Goal: Information Seeking & Learning: Learn about a topic

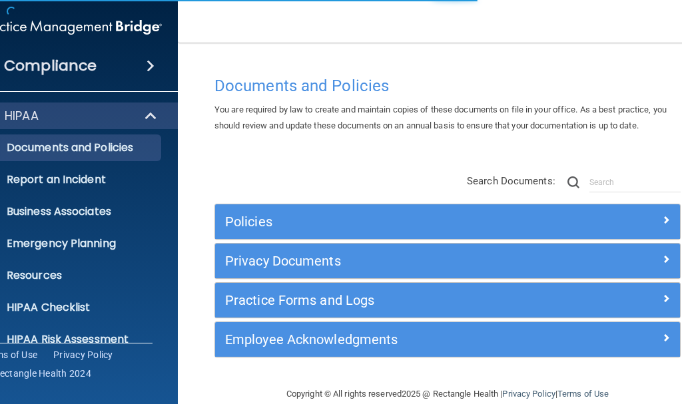
scroll to position [149, 0]
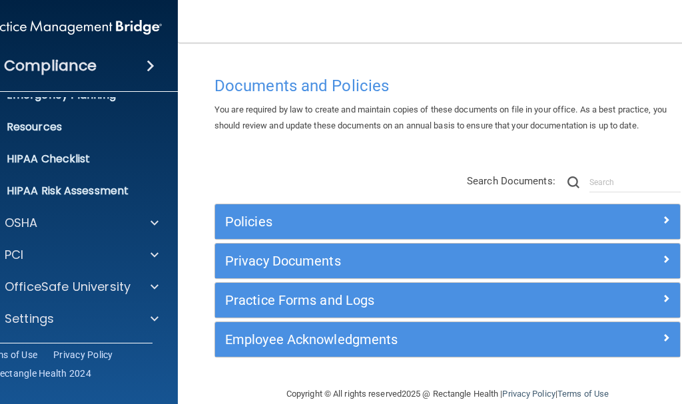
click at [57, 67] on h4 "Compliance" at bounding box center [50, 66] width 93 height 19
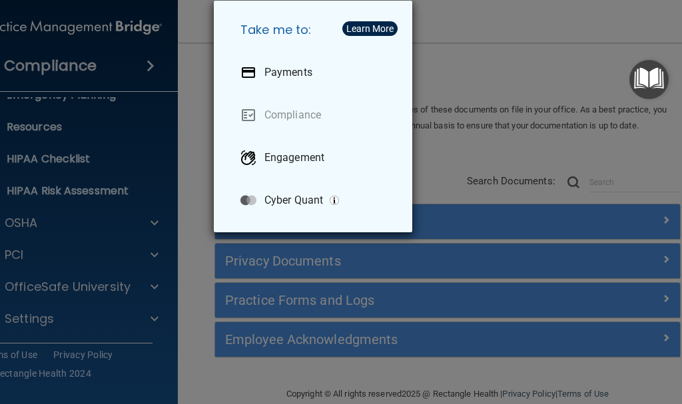
click at [191, 145] on div "Take me to: Payments Compliance Engagement Cyber Quant" at bounding box center [341, 202] width 682 height 404
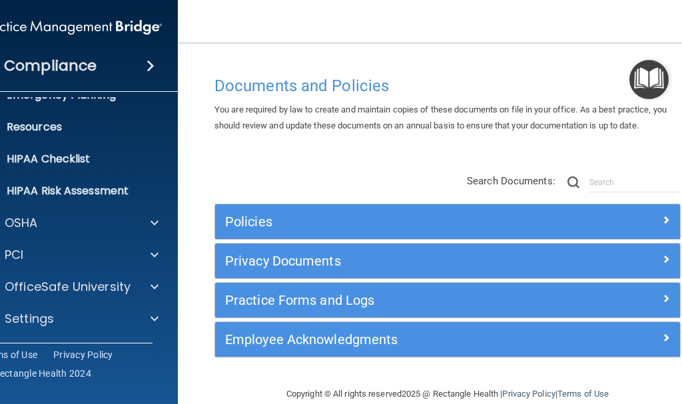
click at [147, 63] on span at bounding box center [151, 66] width 8 height 16
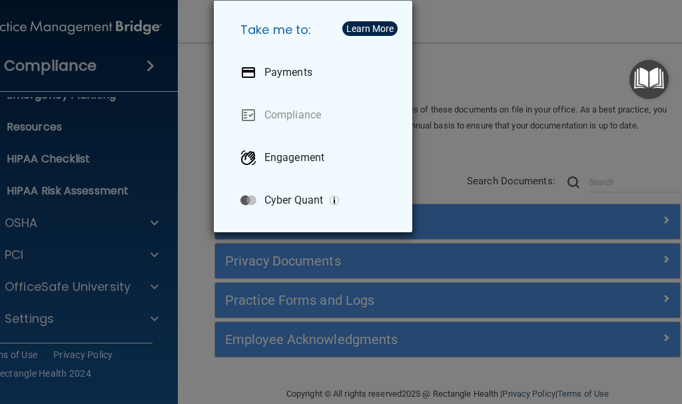
click at [478, 30] on div "Take me to: Payments Compliance Engagement Cyber Quant" at bounding box center [341, 202] width 682 height 404
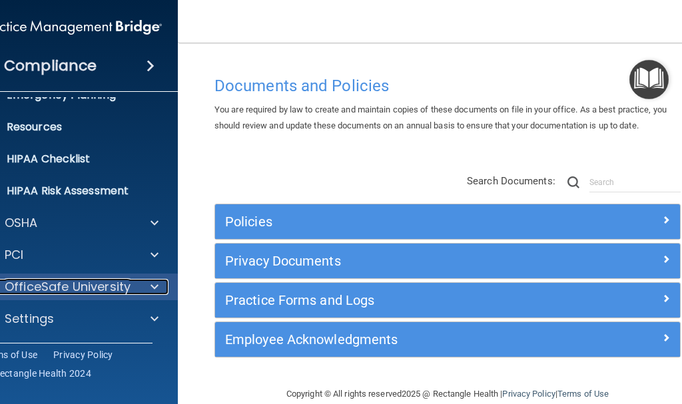
click at [92, 290] on p "OfficeSafe University" at bounding box center [68, 287] width 126 height 16
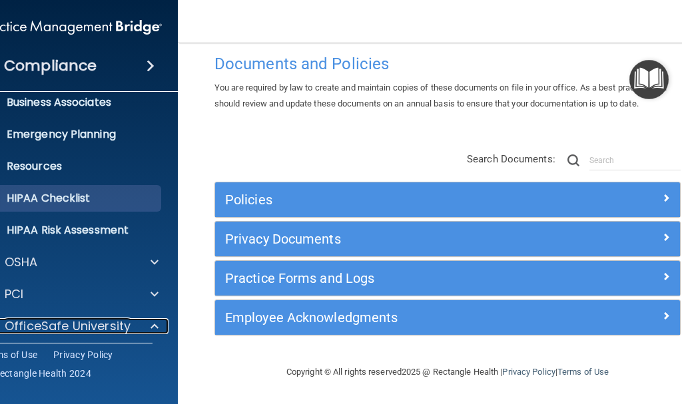
scroll to position [133, 0]
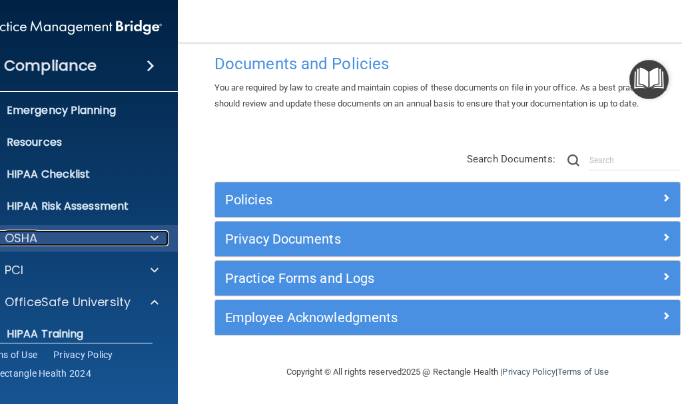
click at [38, 238] on div "OSHA" at bounding box center [53, 238] width 165 height 16
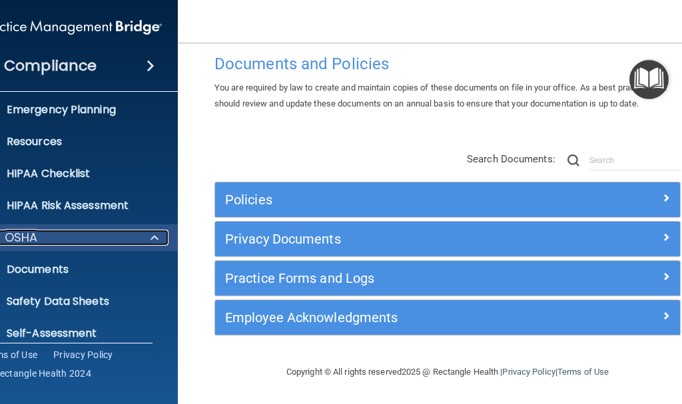
click at [45, 236] on div "OSHA" at bounding box center [53, 238] width 165 height 16
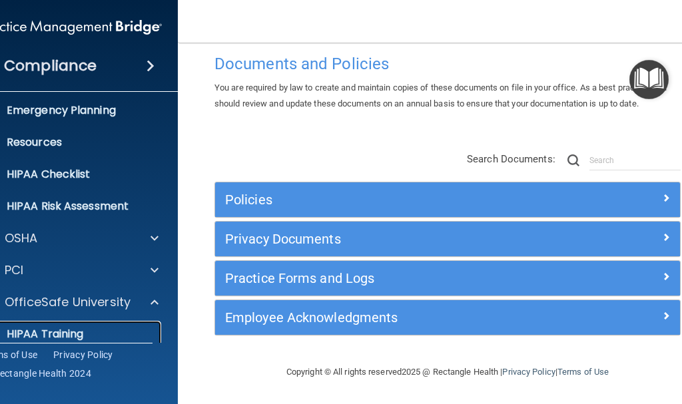
click at [75, 333] on p "HIPAA Training" at bounding box center [28, 334] width 110 height 13
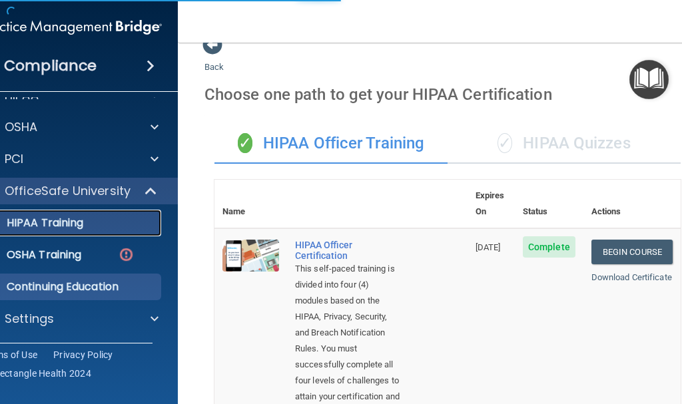
scroll to position [793, 0]
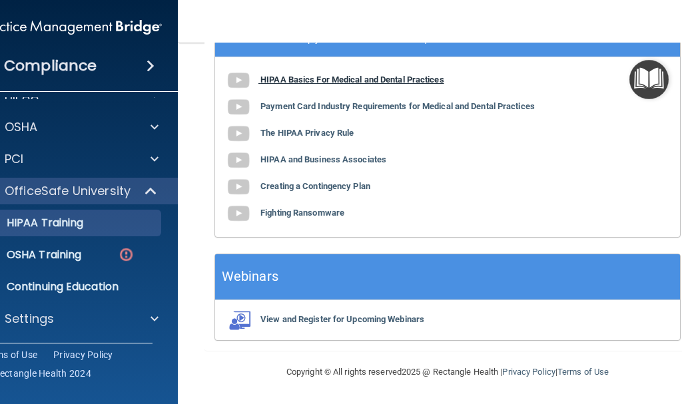
click at [369, 78] on b "HIPAA Basics For Medical and Dental Practices" at bounding box center [352, 80] width 184 height 10
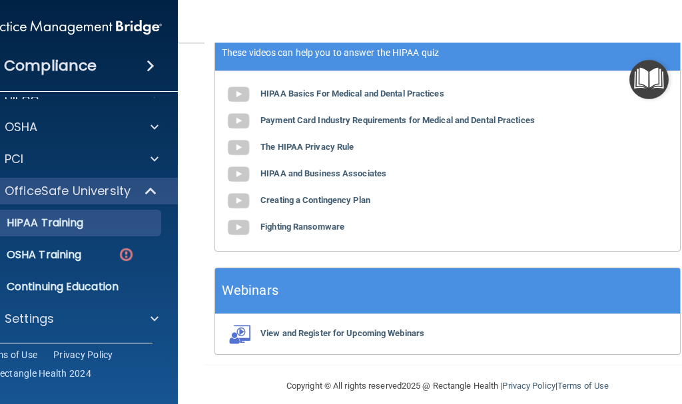
scroll to position [726, 0]
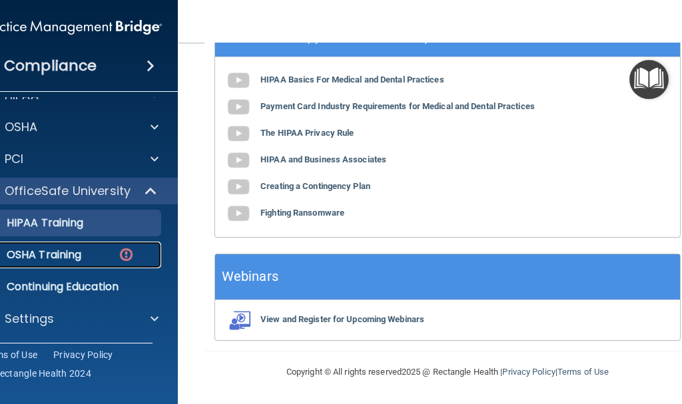
click at [123, 256] on img at bounding box center [126, 254] width 17 height 17
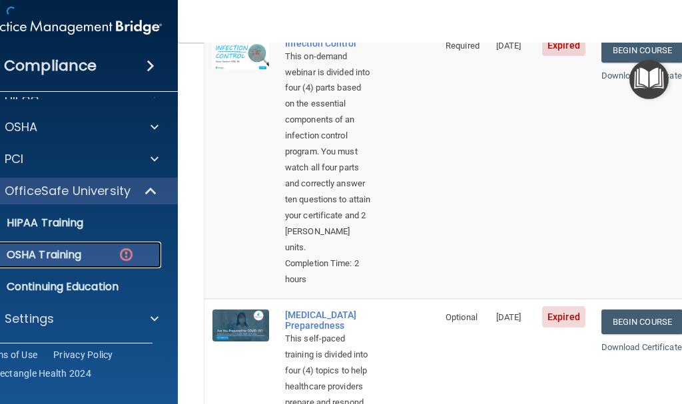
scroll to position [758, 0]
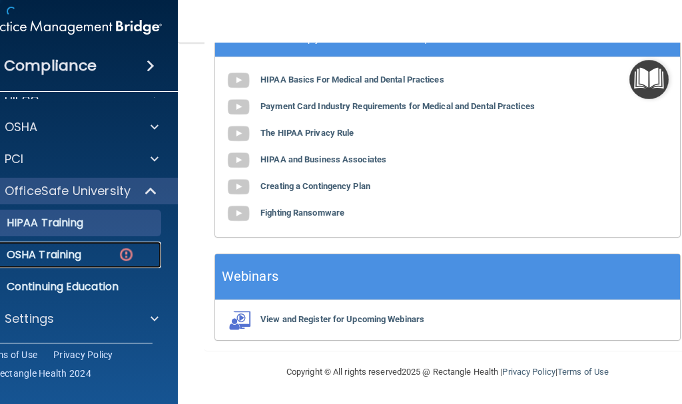
scroll to position [793, 0]
drag, startPoint x: 570, startPoint y: 92, endPoint x: 649, endPoint y: 121, distance: 84.3
